Goal: Book appointment/travel/reservation

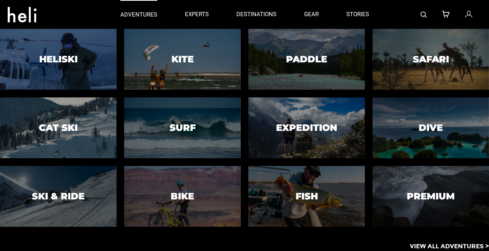
click at [140, 14] on p "adventures" at bounding box center [138, 15] width 37 height 8
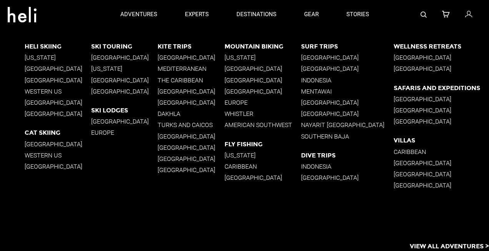
click at [37, 166] on p "[GEOGRAPHIC_DATA]" at bounding box center [58, 166] width 67 height 7
click at [109, 55] on p "[GEOGRAPHIC_DATA]" at bounding box center [124, 57] width 67 height 7
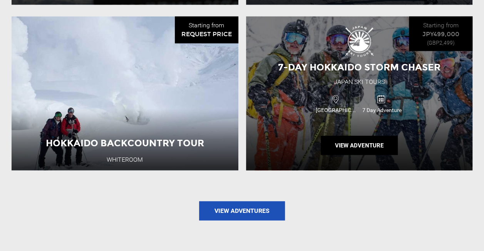
scroll to position [865, 0]
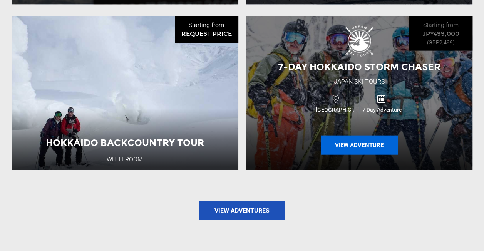
click at [338, 135] on button "View Adventure" at bounding box center [359, 144] width 77 height 19
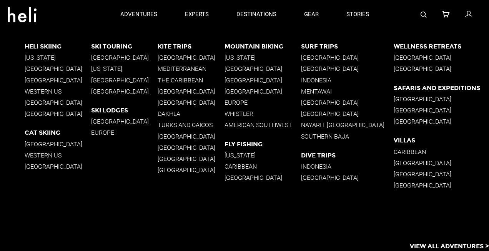
click at [109, 56] on p "[GEOGRAPHIC_DATA]" at bounding box center [124, 57] width 67 height 7
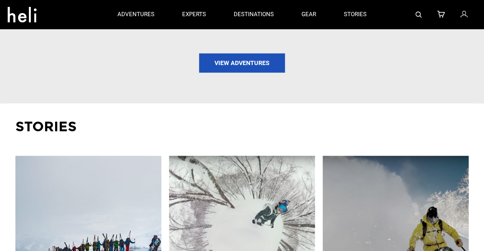
scroll to position [1012, 0]
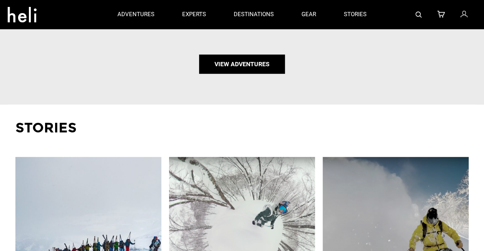
click at [221, 55] on link "View Adventures" at bounding box center [242, 64] width 86 height 19
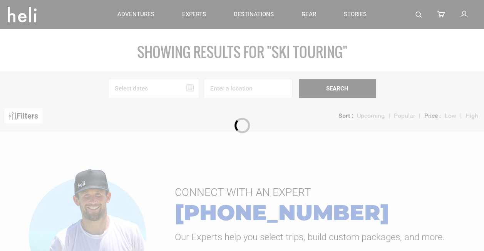
click at [160, 13] on div at bounding box center [242, 125] width 484 height 251
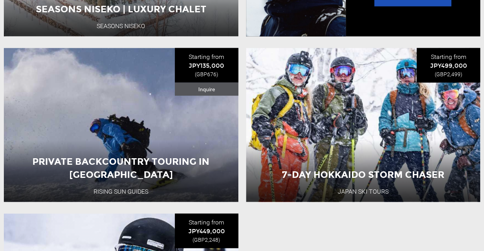
scroll to position [742, 0]
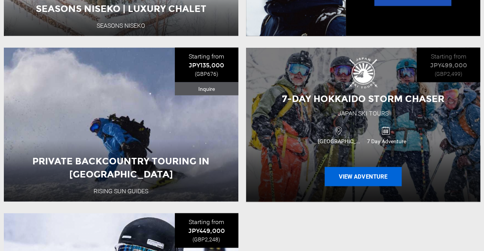
click at [364, 174] on button "View Adventure" at bounding box center [362, 176] width 77 height 19
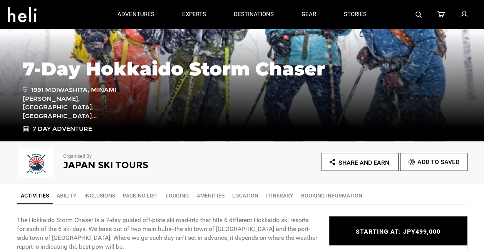
scroll to position [112, 0]
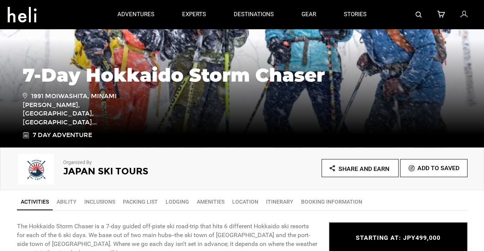
type input "Ski Touring"
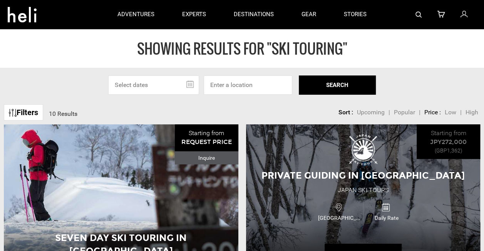
scroll to position [3, 0]
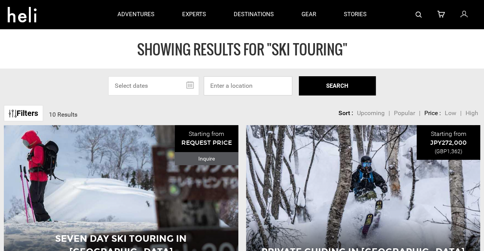
click at [265, 87] on input at bounding box center [248, 85] width 89 height 19
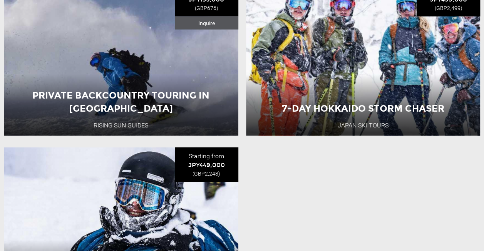
scroll to position [839, 0]
